Goal: Communication & Community: Answer question/provide support

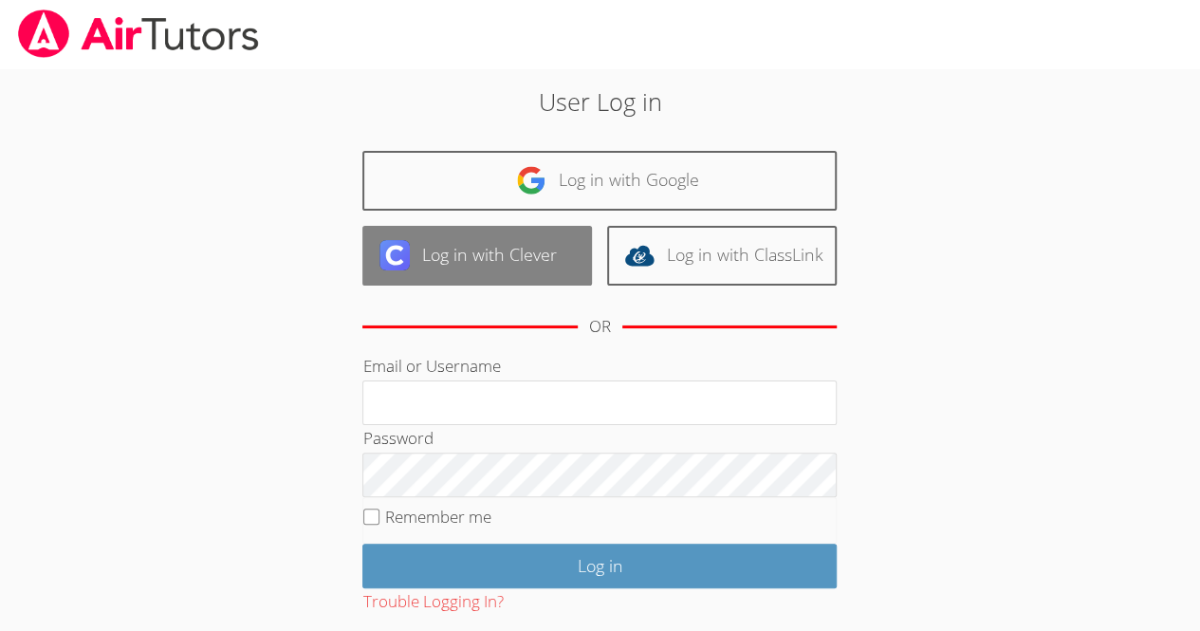
click at [488, 254] on link "Log in with Clever" at bounding box center [477, 256] width 230 height 60
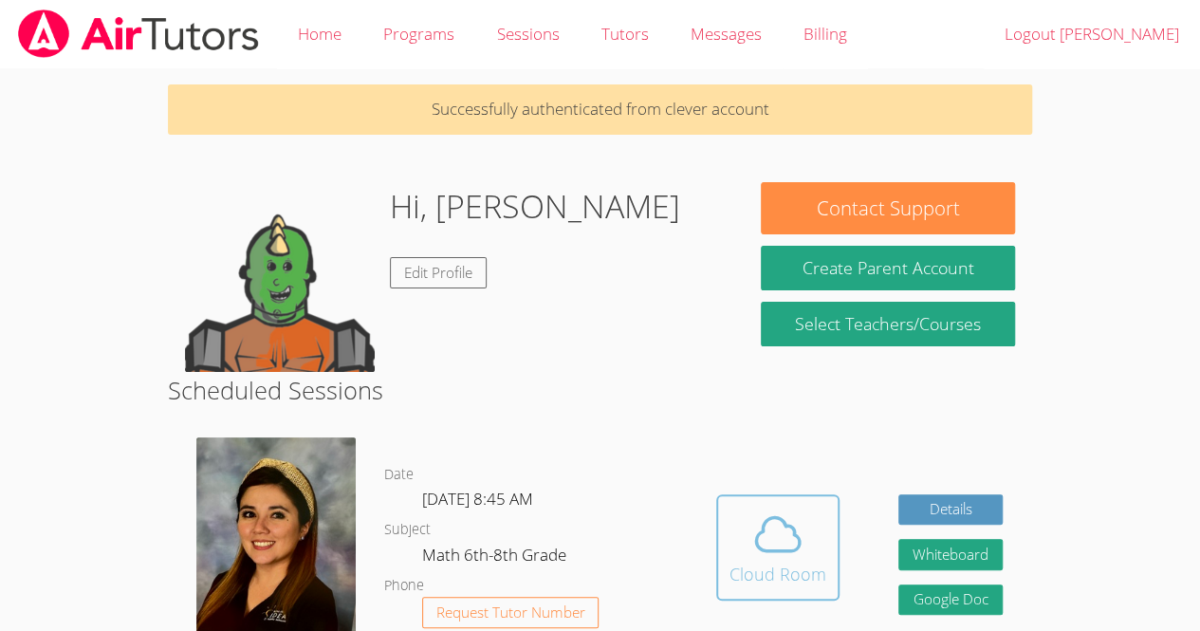
click at [810, 561] on div "Cloud Room" at bounding box center [777, 574] width 97 height 27
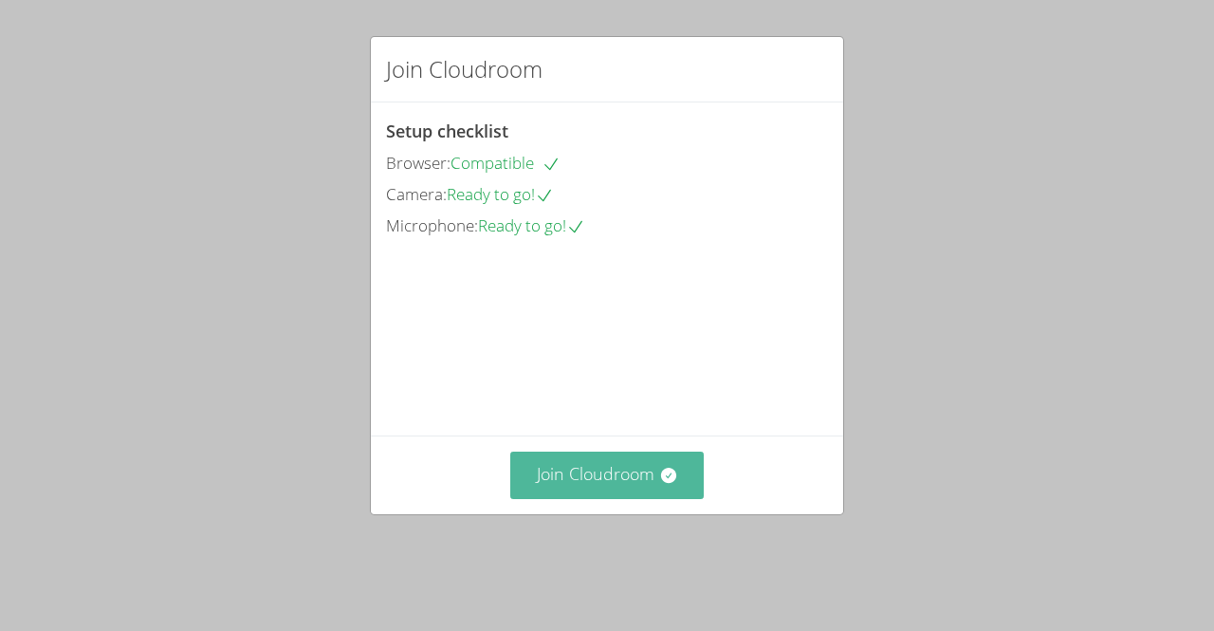
click at [525, 498] on button "Join Cloudroom" at bounding box center [607, 475] width 194 height 46
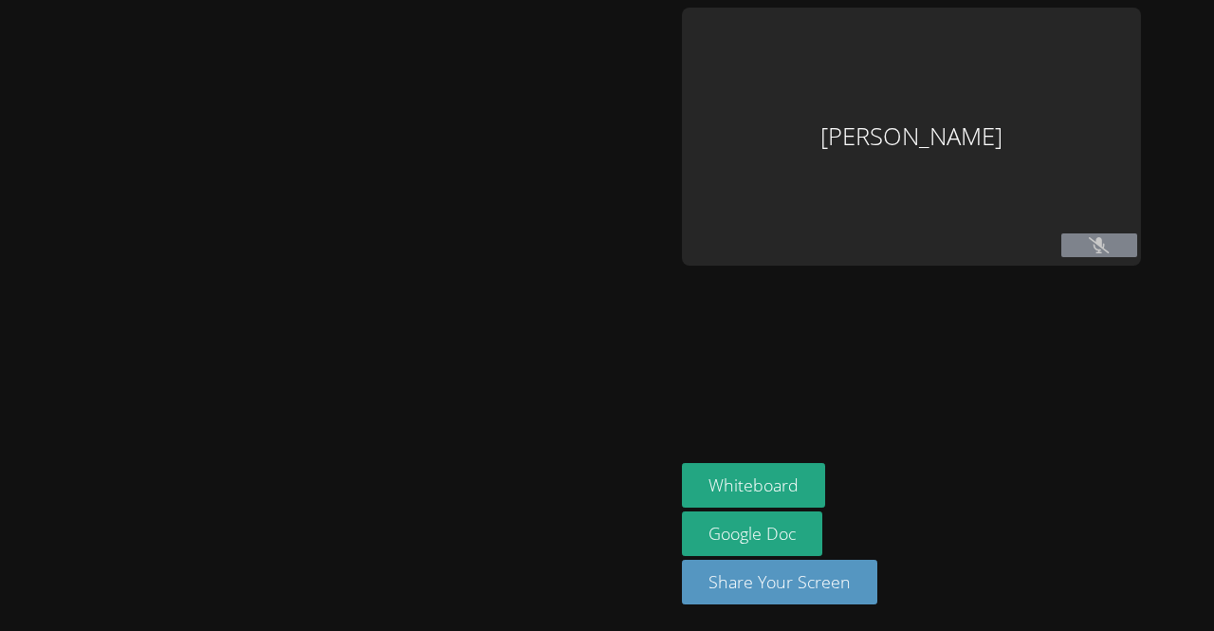
click at [9, 249] on div at bounding box center [337, 316] width 659 height 616
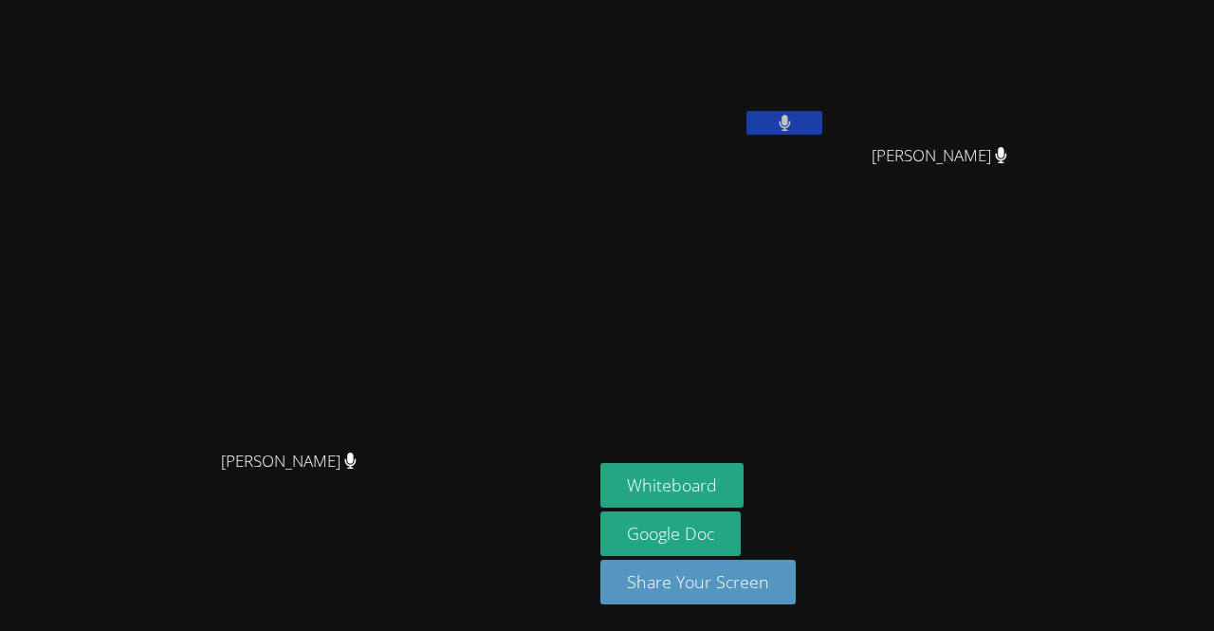
click at [753, 118] on video at bounding box center [713, 71] width 226 height 127
click at [791, 129] on icon at bounding box center [785, 123] width 12 height 16
click at [741, 526] on link "Google Doc" at bounding box center [670, 533] width 140 height 45
click at [744, 479] on button "Whiteboard" at bounding box center [671, 485] width 143 height 45
